Goal: Find specific page/section: Find specific page/section

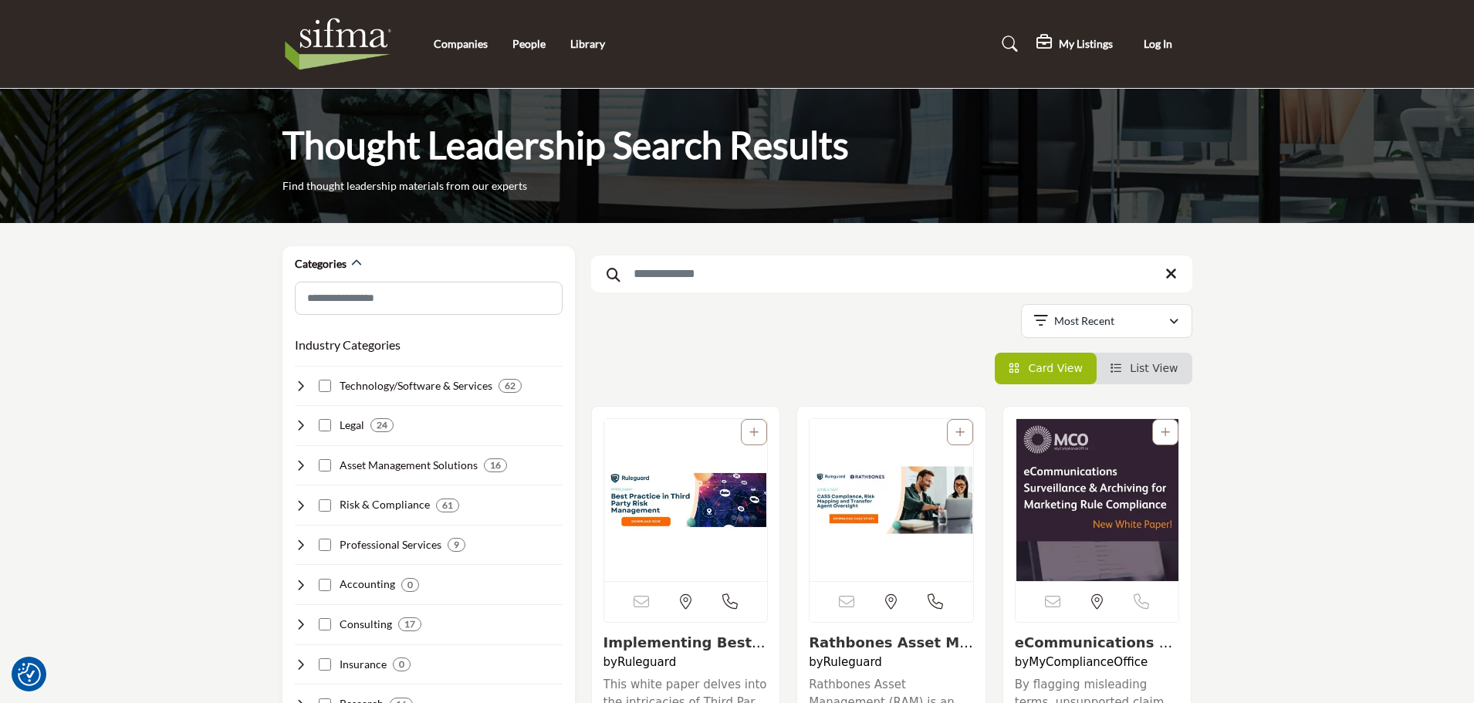
click at [360, 45] on img at bounding box center [342, 44] width 120 height 62
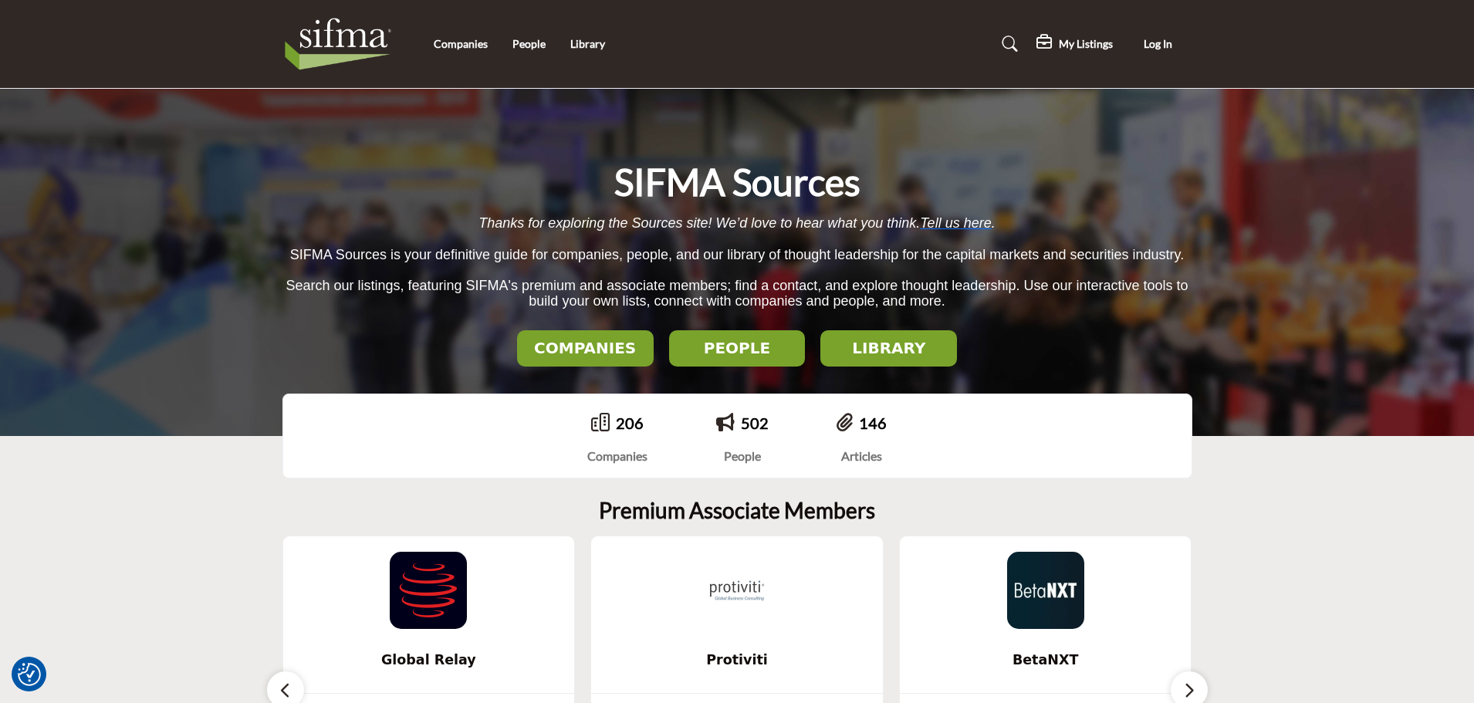
click at [881, 347] on h2 "LIBRARY" at bounding box center [888, 348] width 127 height 19
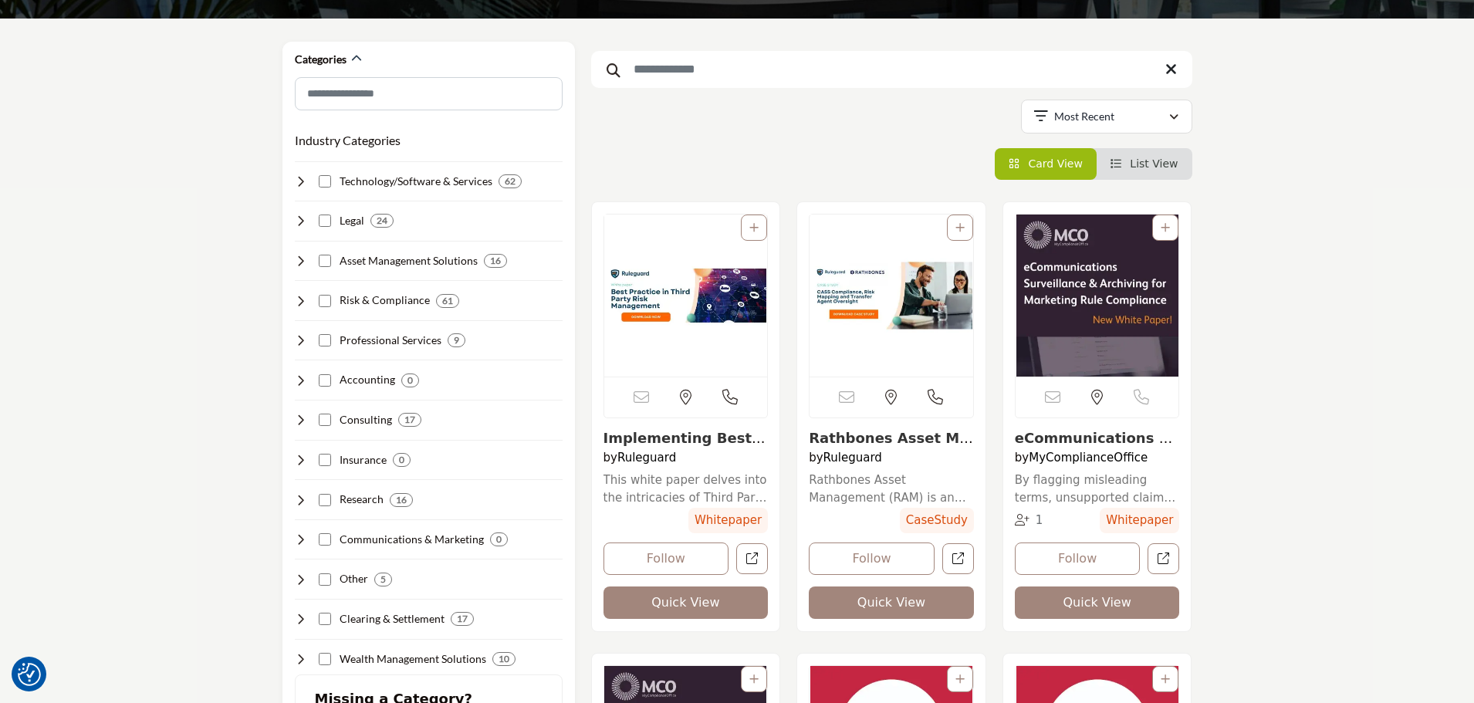
scroll to position [232, 0]
